Goal: Find specific fact: Find specific fact

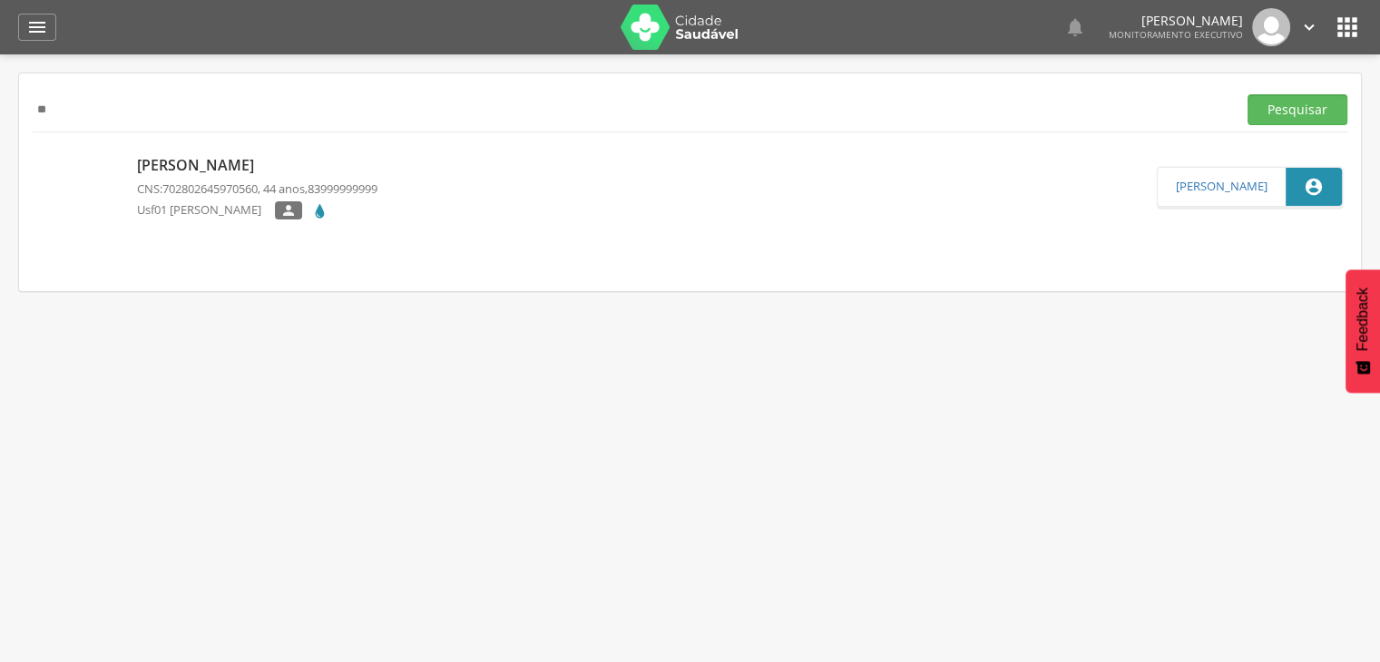
type input "*"
click at [1247, 94] on button "Pesquisar" at bounding box center [1297, 109] width 100 height 31
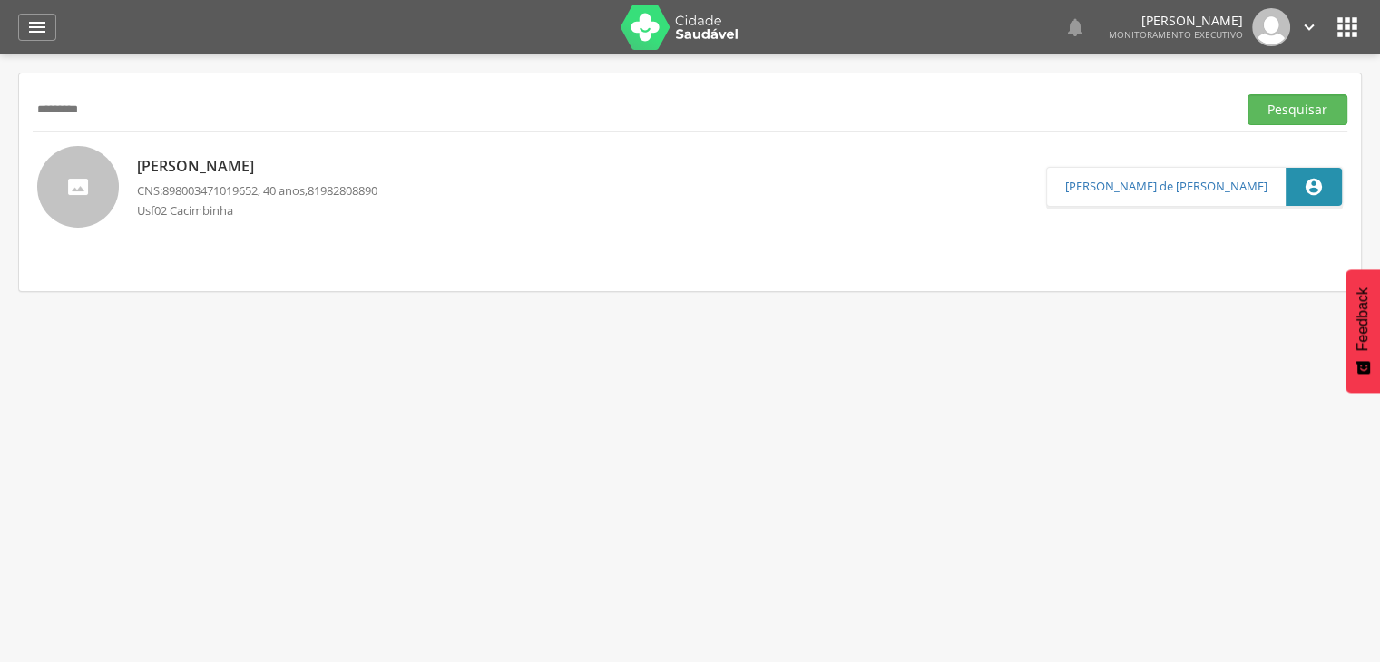
click at [337, 174] on p "[PERSON_NAME]" at bounding box center [257, 166] width 240 height 21
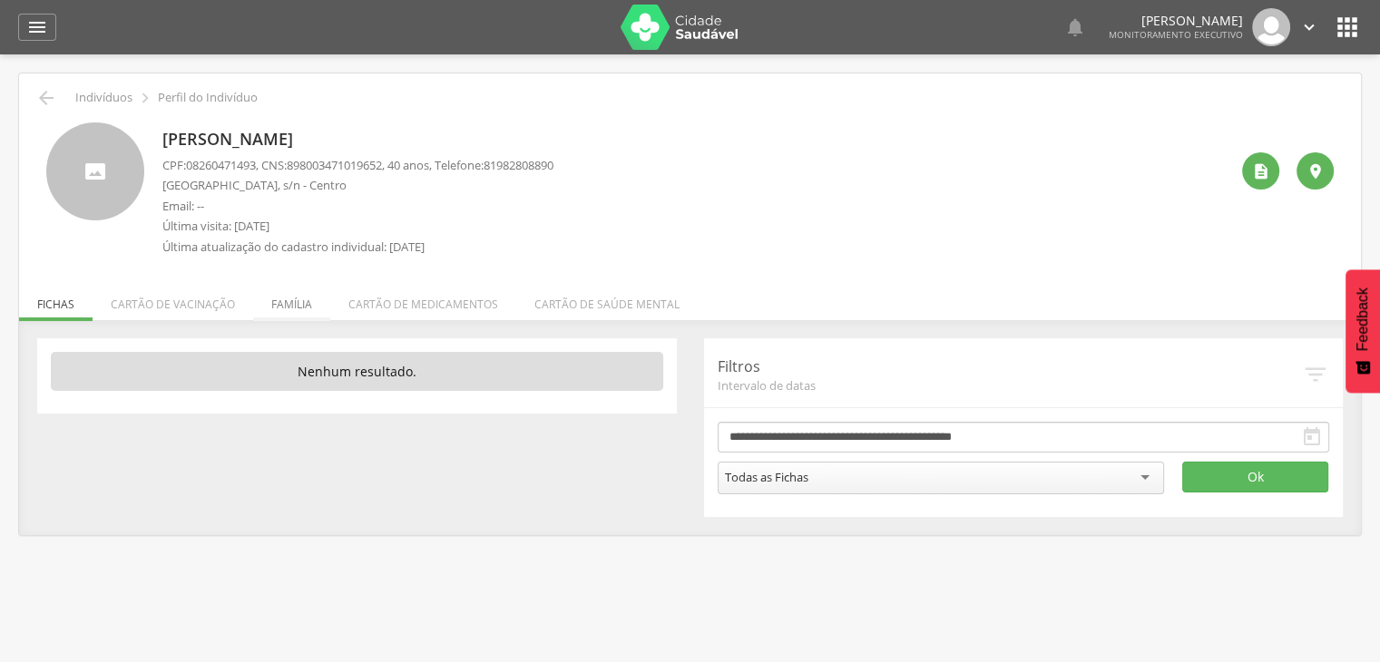
click at [314, 306] on li "Família" at bounding box center [291, 300] width 77 height 43
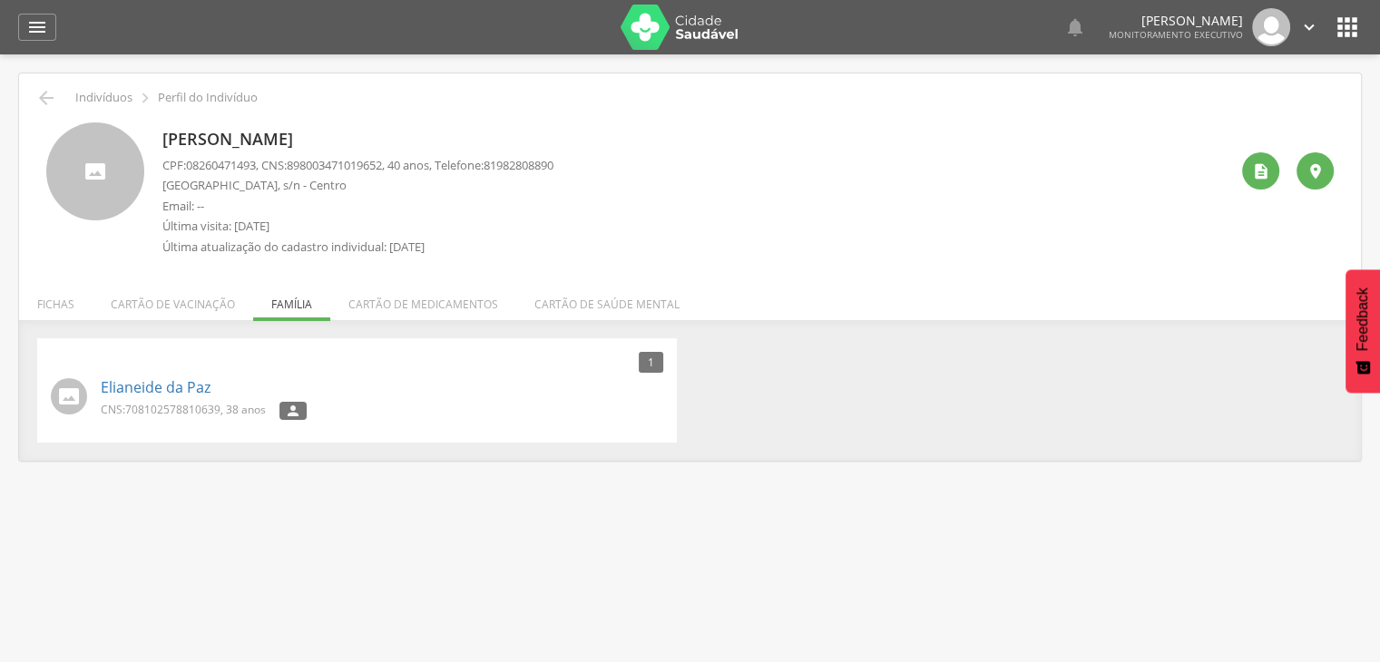
click at [314, 306] on ul "Fichas Cartão de vacinação Família Cartão de medicamentos Cartão de saúde mental" at bounding box center [690, 304] width 1342 height 15
click at [38, 98] on icon "" at bounding box center [46, 98] width 22 height 22
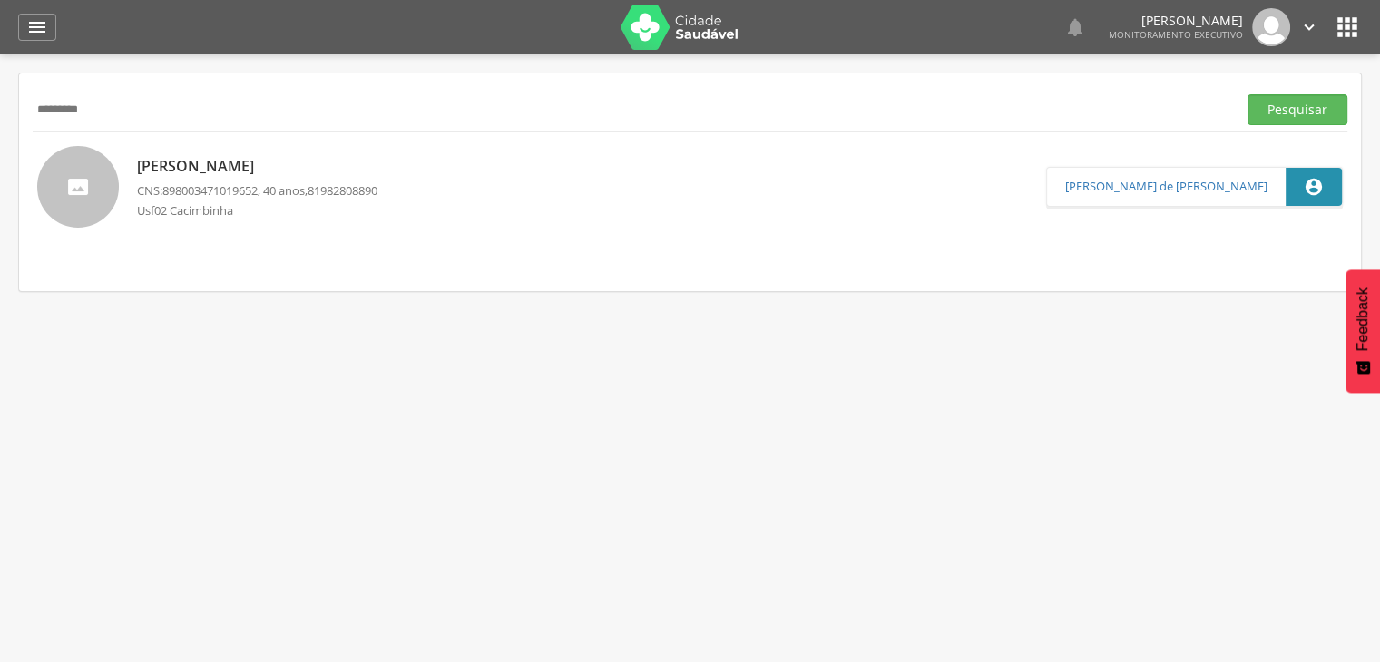
click at [95, 111] on input "*********" at bounding box center [631, 109] width 1197 height 31
type input "*"
type input "****"
click at [1247, 94] on button "Pesquisar" at bounding box center [1297, 109] width 100 height 31
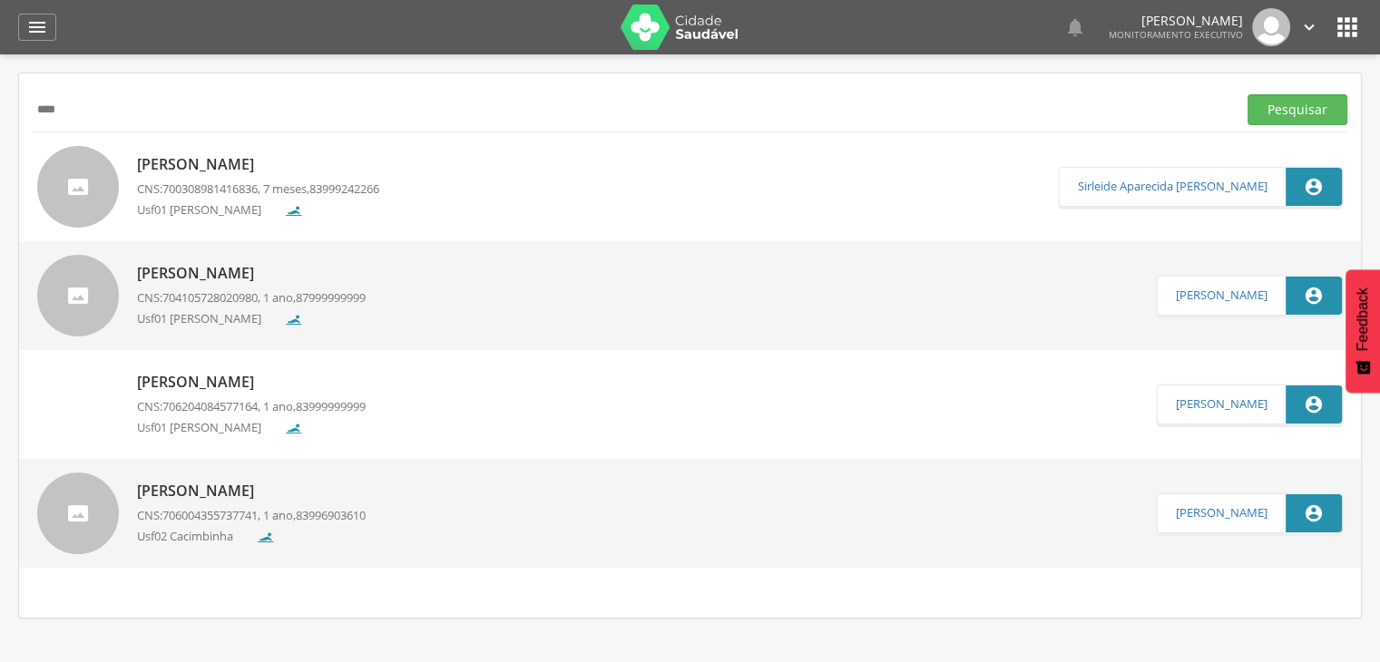
click at [180, 166] on p "[PERSON_NAME]" at bounding box center [258, 164] width 242 height 21
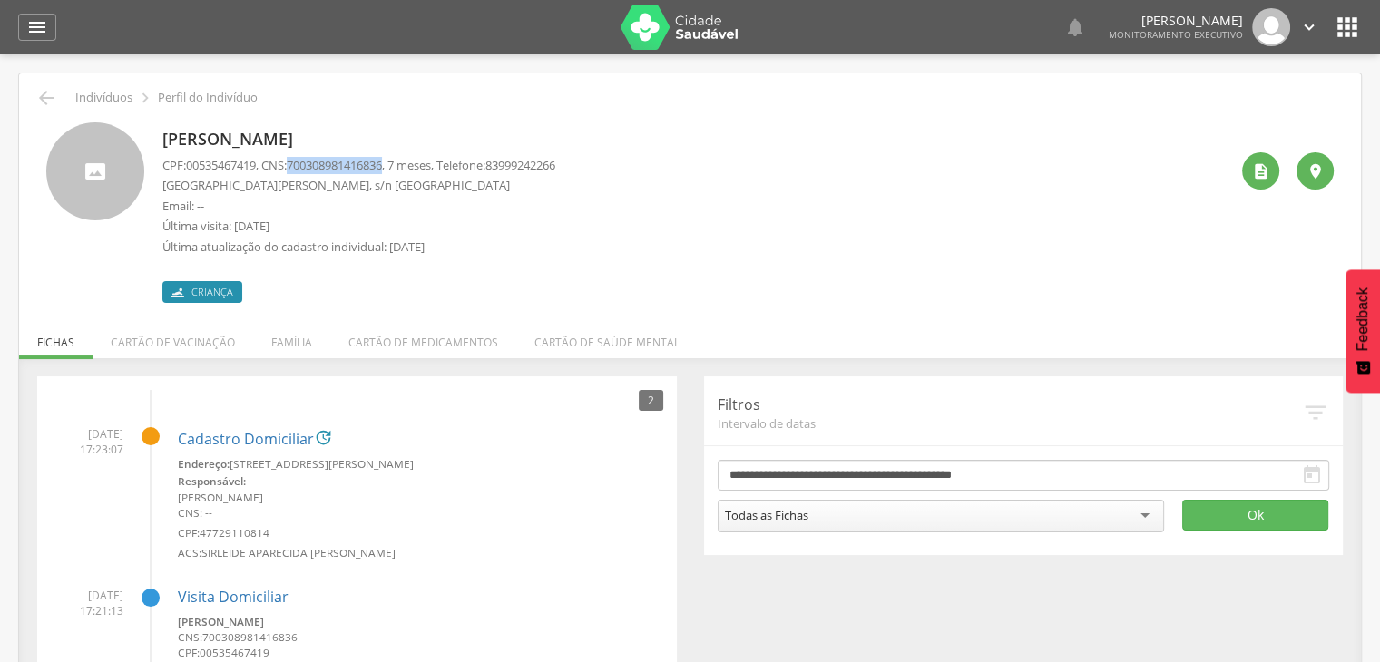
drag, startPoint x: 399, startPoint y: 161, endPoint x: 298, endPoint y: 171, distance: 102.1
click at [298, 171] on p "CPF: 00535467419 , CNS: [PHONE_NUMBER] , 7 meses, Telefone: [PHONE_NUMBER]" at bounding box center [358, 165] width 393 height 17
copy span "700308981416836"
